Goal: Use online tool/utility: Use online tool/utility

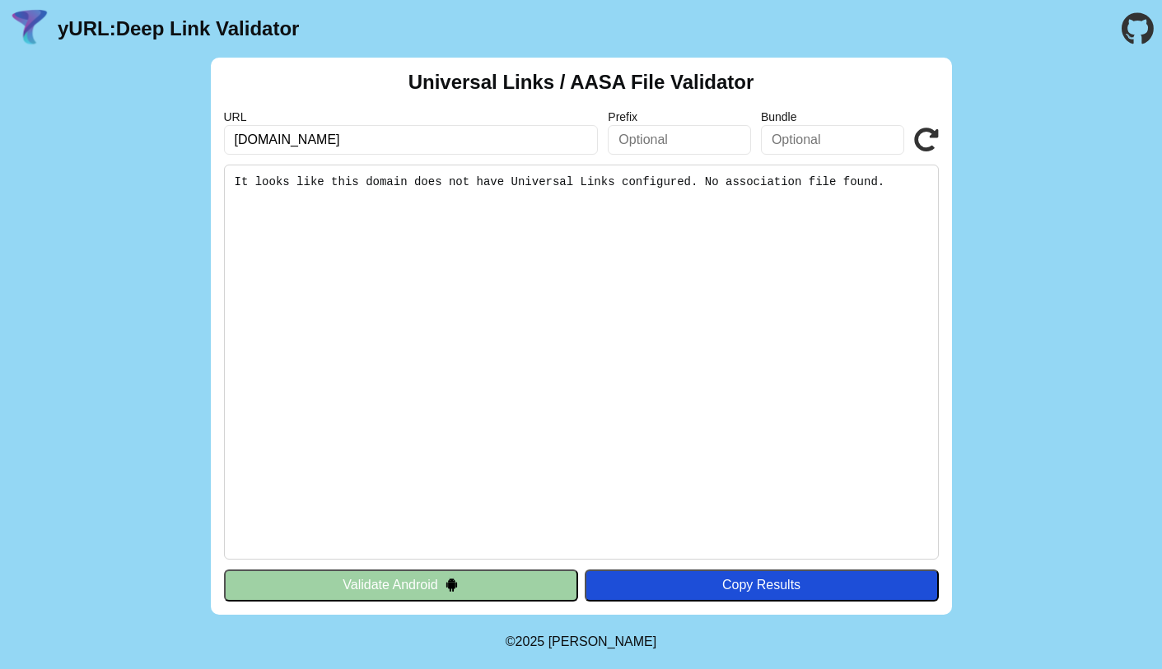
click at [339, 142] on input "[DOMAIN_NAME]" at bounding box center [411, 140] width 375 height 30
click at [274, 146] on input "[DOMAIN_NAME]" at bounding box center [411, 140] width 375 height 30
click at [274, 146] on input "www.carrefoursa.com" at bounding box center [411, 140] width 375 height 30
click at [430, 134] on input "www.carrefoursa.com" at bounding box center [411, 140] width 375 height 30
click at [401, 583] on button "Validate Android" at bounding box center [401, 585] width 354 height 31
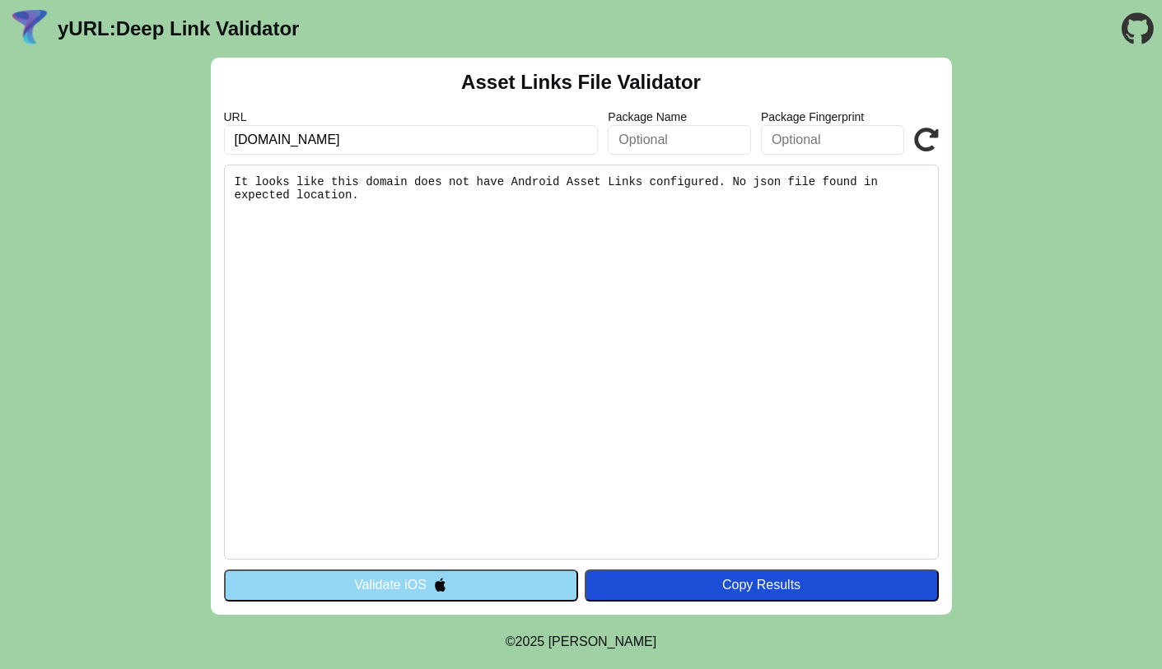
click at [296, 138] on input "www.carrefoursa.com" at bounding box center [411, 140] width 375 height 30
drag, startPoint x: 280, startPoint y: 149, endPoint x: 263, endPoint y: 145, distance: 17.0
click at [279, 149] on input "www.carrefoursa.com" at bounding box center [411, 140] width 375 height 30
click at [265, 140] on input "[DOMAIN_NAME]" at bounding box center [411, 140] width 375 height 30
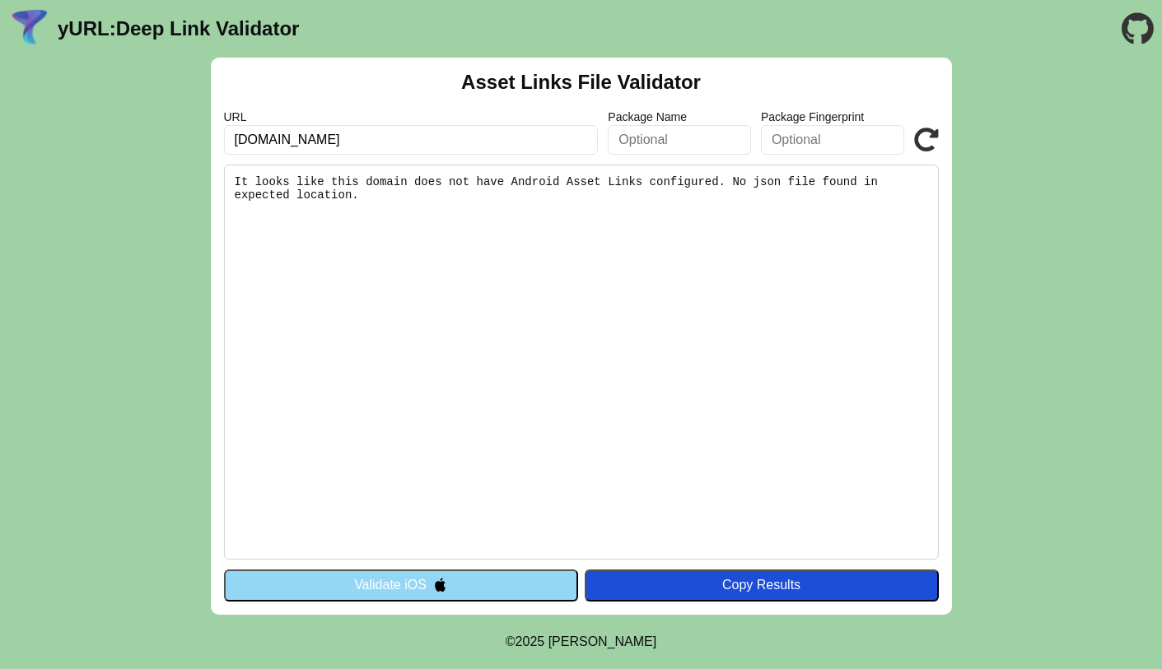
click at [409, 138] on input "[DOMAIN_NAME]" at bounding box center [411, 140] width 375 height 30
drag, startPoint x: 332, startPoint y: 136, endPoint x: 317, endPoint y: 141, distance: 15.6
click at [332, 136] on input "[DOMAIN_NAME]" at bounding box center [411, 140] width 375 height 30
drag, startPoint x: 267, startPoint y: 137, endPoint x: 336, endPoint y: 146, distance: 69.8
click at [268, 137] on input "[DOMAIN_NAME]" at bounding box center [411, 140] width 375 height 30
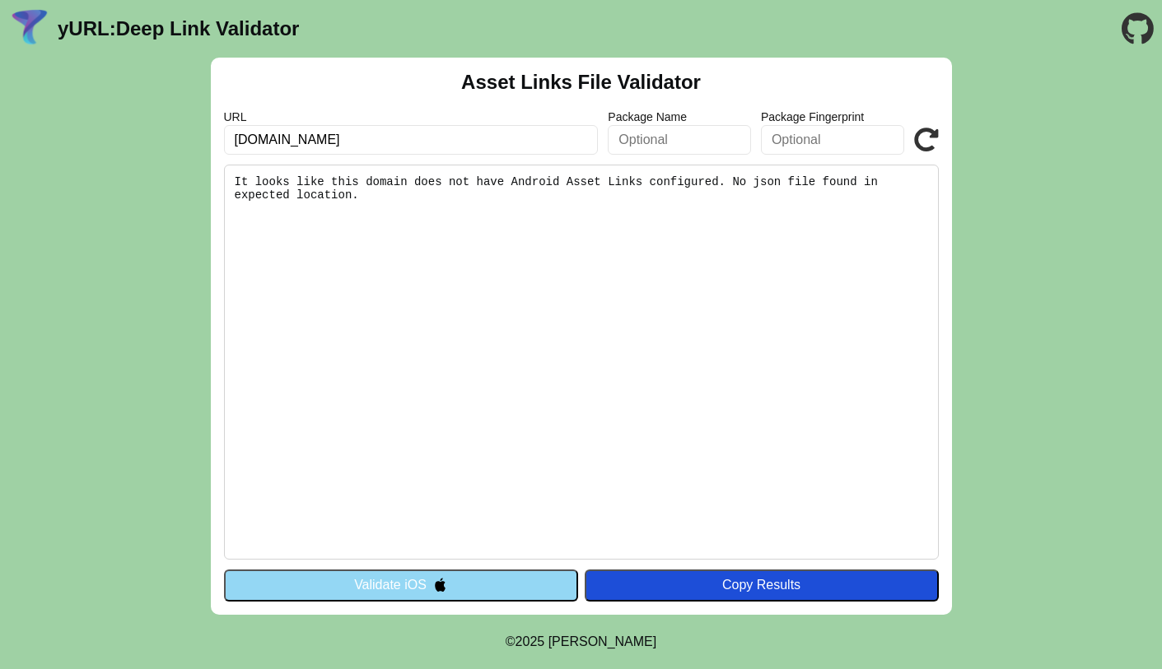
type input "www.hepsiburada.com"
click at [929, 146] on icon at bounding box center [926, 140] width 25 height 25
click at [318, 140] on input "[DOMAIN_NAME]" at bounding box center [411, 140] width 375 height 30
click at [394, 142] on input "[DOMAIN_NAME]" at bounding box center [411, 140] width 375 height 30
click at [387, 587] on button "Validate iOS" at bounding box center [401, 585] width 354 height 31
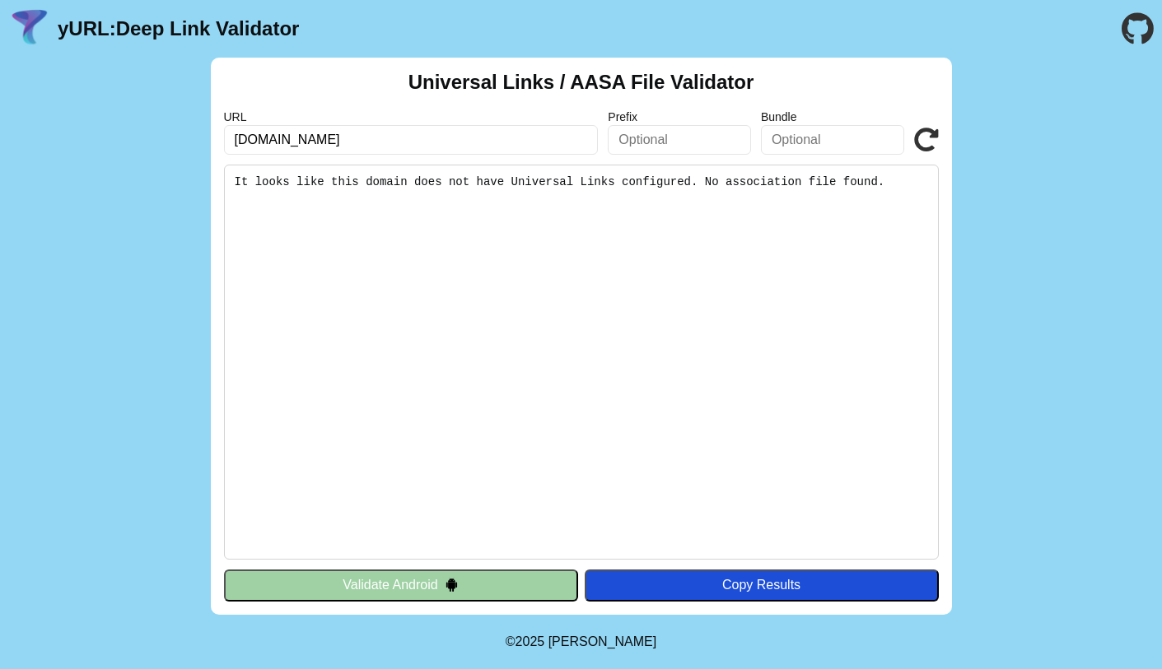
click at [413, 587] on button "Validate Android" at bounding box center [401, 585] width 354 height 31
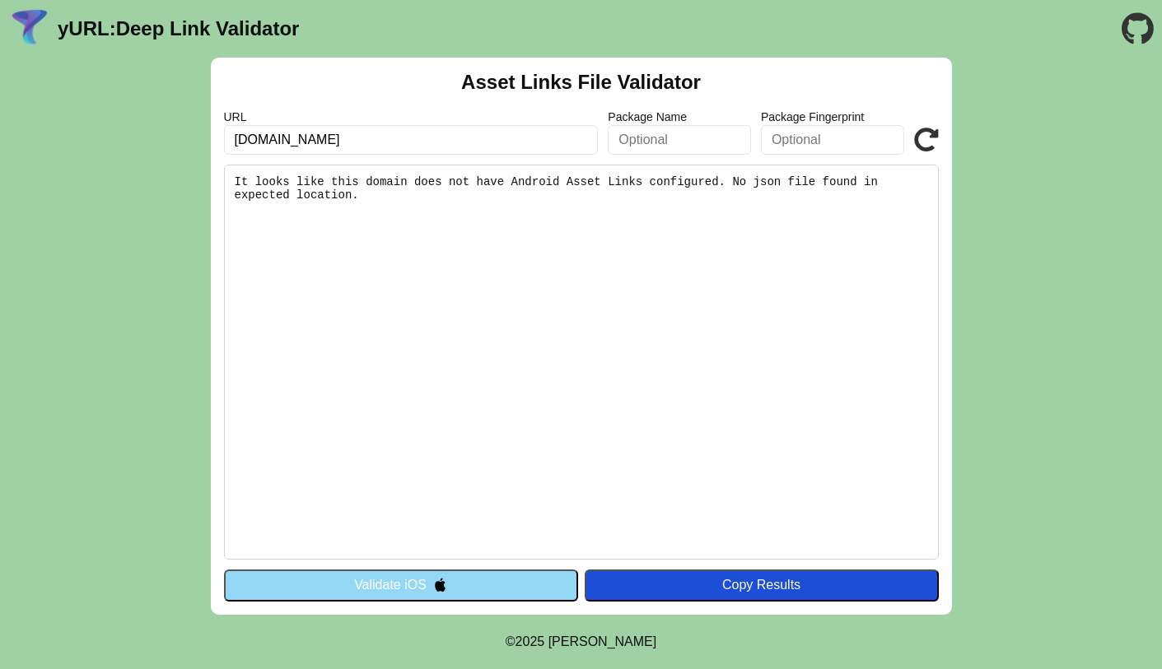
click at [331, 133] on input "www.hepsiburada.com" at bounding box center [411, 140] width 375 height 30
click at [335, 141] on input "www.hepsiburada.com" at bounding box center [411, 140] width 375 height 30
click at [420, 141] on input "www.hepsiburada.com" at bounding box center [411, 140] width 375 height 30
drag, startPoint x: 431, startPoint y: 141, endPoint x: -145, endPoint y: 87, distance: 578.9
click at [0, 87] on html "yURL: Deep Link Validator Asset Links File Validator URL www.hepsiburada.com Pa…" at bounding box center [581, 334] width 1162 height 669
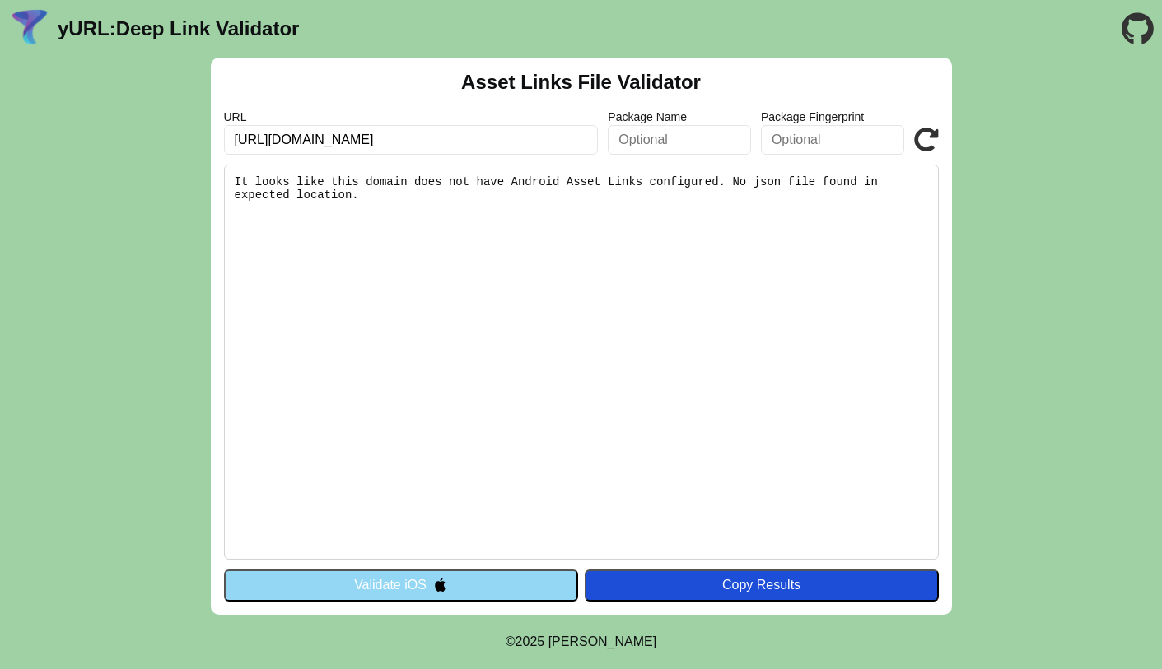
type input "https://www.hepsiburada.com"
click button "Validate" at bounding box center [0, 0] width 0 height 0
click at [914, 143] on icon at bounding box center [926, 140] width 25 height 25
click at [324, 140] on input "[URL][DOMAIN_NAME]" at bounding box center [411, 140] width 375 height 30
click at [324, 139] on input "[URL][DOMAIN_NAME]" at bounding box center [411, 140] width 375 height 30
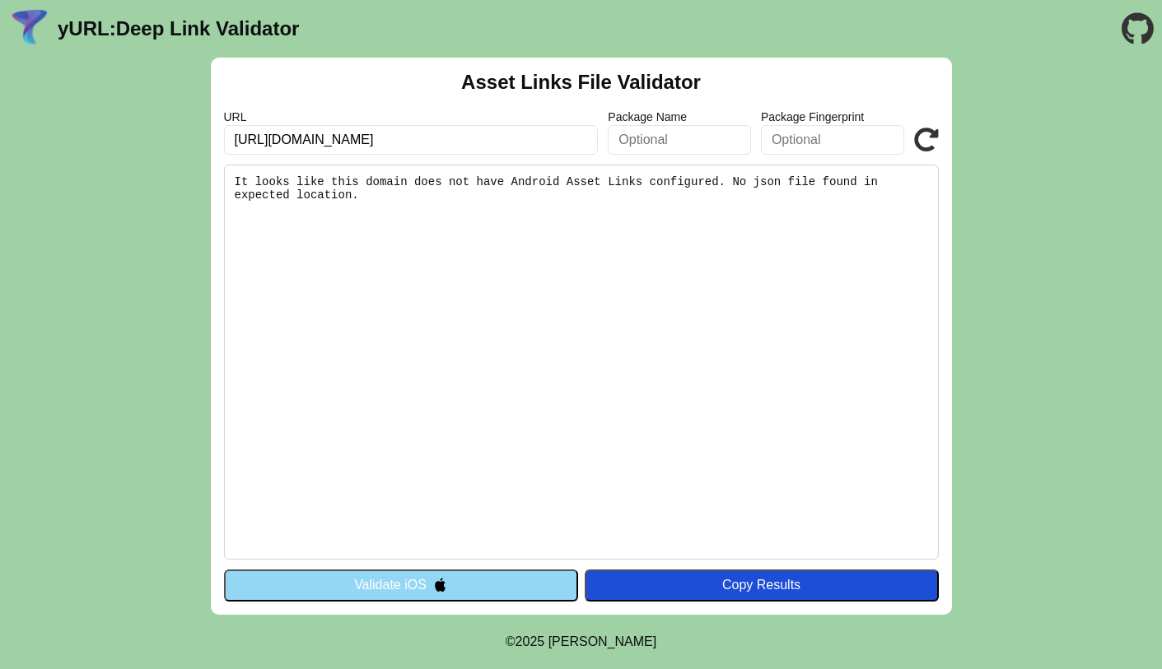
click at [325, 140] on input "https://www.hepsiburada.com" at bounding box center [411, 140] width 375 height 30
click at [303, 136] on input "https://www.hepsiburada.com" at bounding box center [411, 140] width 375 height 30
type input "[URL][DOMAIN_NAME]"
click button "Validate" at bounding box center [0, 0] width 0 height 0
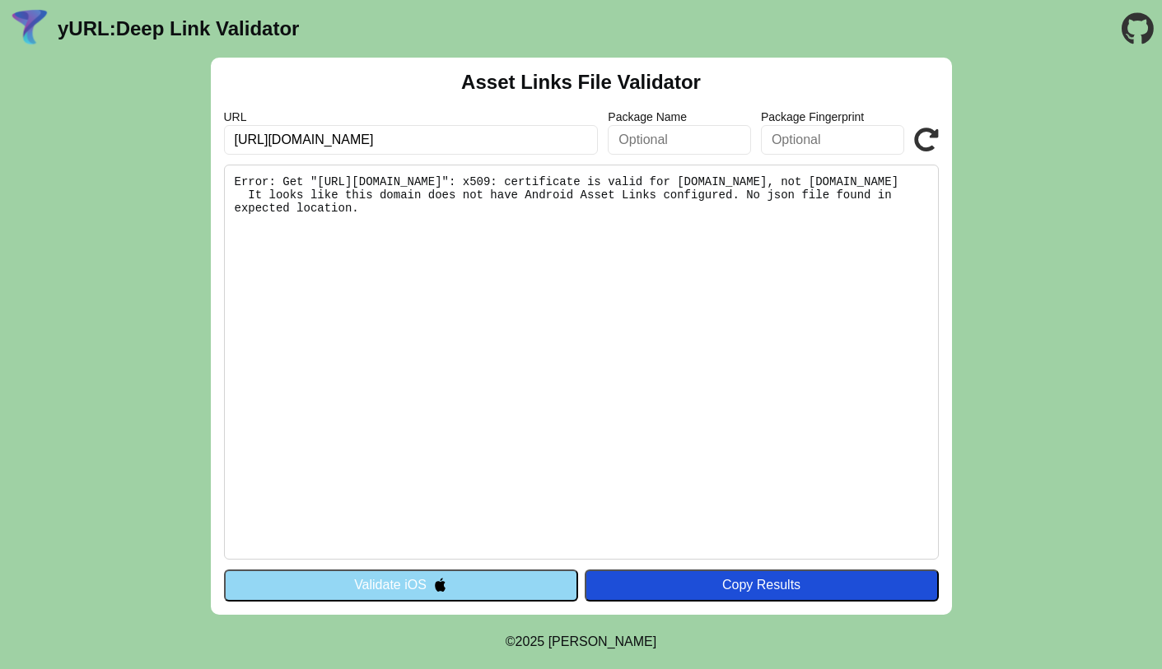
click at [468, 142] on input "[URL][DOMAIN_NAME]" at bounding box center [411, 140] width 375 height 30
click at [548, 207] on pre "Error: Get "[URL][DOMAIN_NAME]": x509: certificate is valid for [DOMAIN_NAME], …" at bounding box center [581, 362] width 715 height 395
click at [332, 178] on pre "Error: Get "[URL][DOMAIN_NAME]": x509: certificate is valid for [DOMAIN_NAME], …" at bounding box center [581, 362] width 715 height 395
drag, startPoint x: 332, startPoint y: 180, endPoint x: 677, endPoint y: 184, distance: 345.0
click at [677, 184] on pre "Error: Get "[URL][DOMAIN_NAME]": x509: certificate is valid for [DOMAIN_NAME], …" at bounding box center [581, 362] width 715 height 395
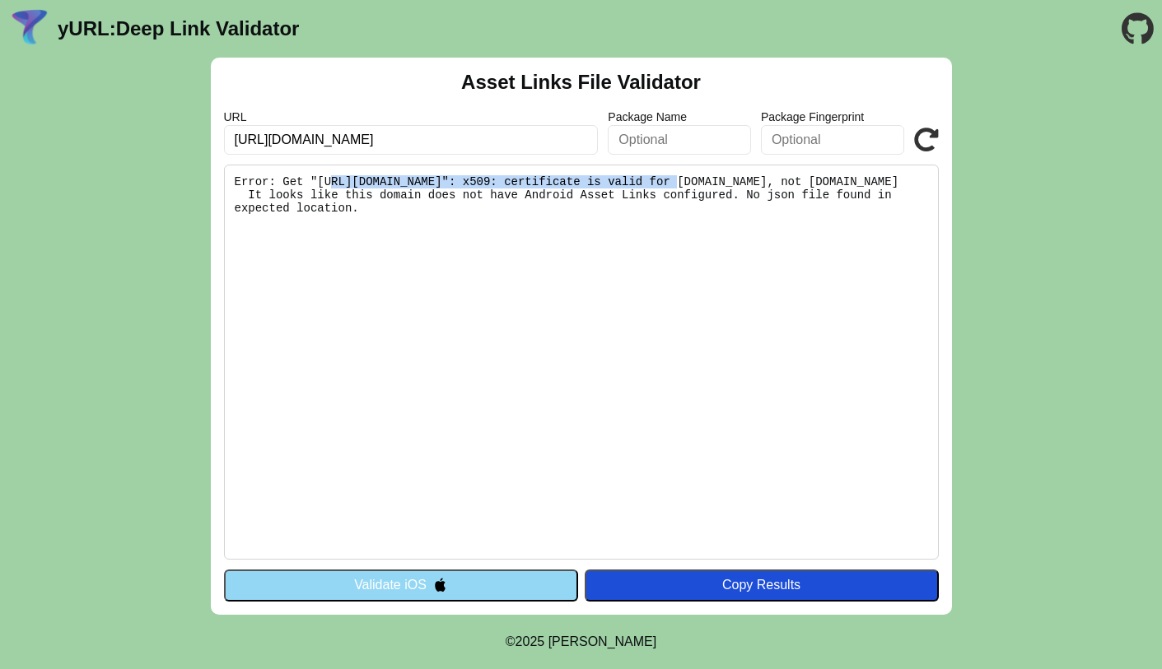
copy pre "[URL][DOMAIN_NAME]"
